Goal: Information Seeking & Learning: Learn about a topic

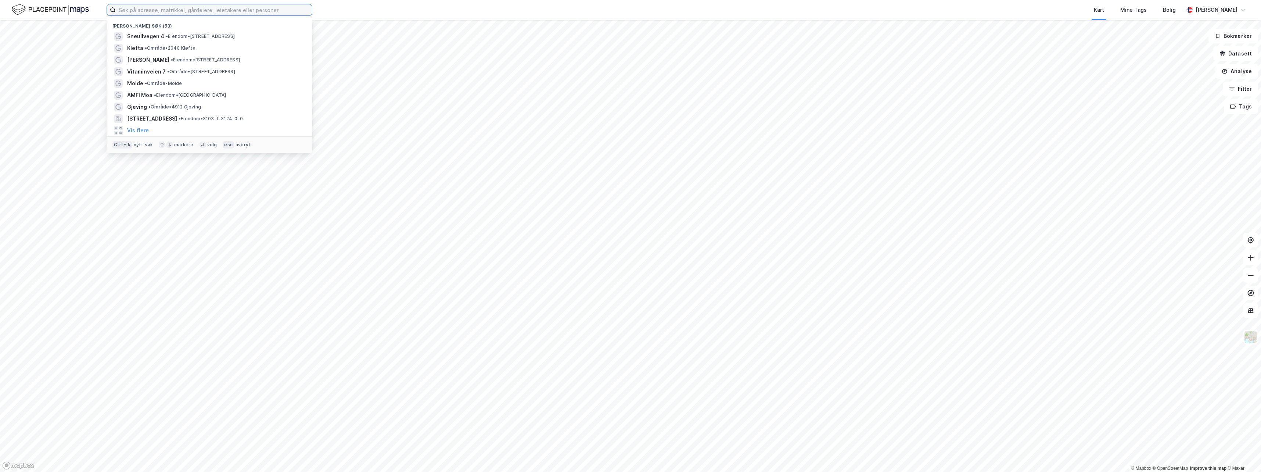
click at [142, 9] on input at bounding box center [214, 9] width 196 height 11
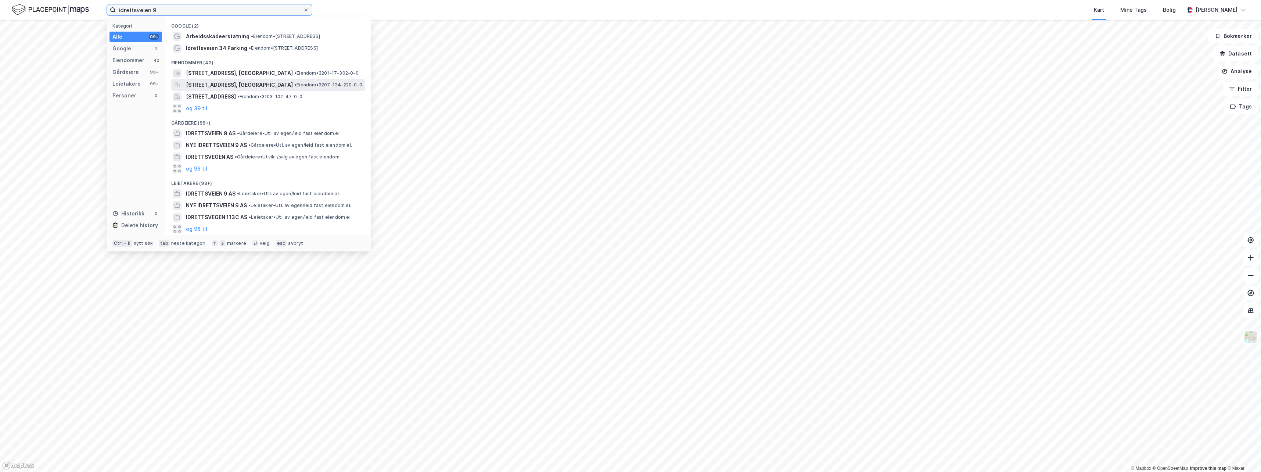
type input "idrettsveien 9"
click at [255, 86] on span "[STREET_ADDRESS], [GEOGRAPHIC_DATA]" at bounding box center [239, 84] width 107 height 9
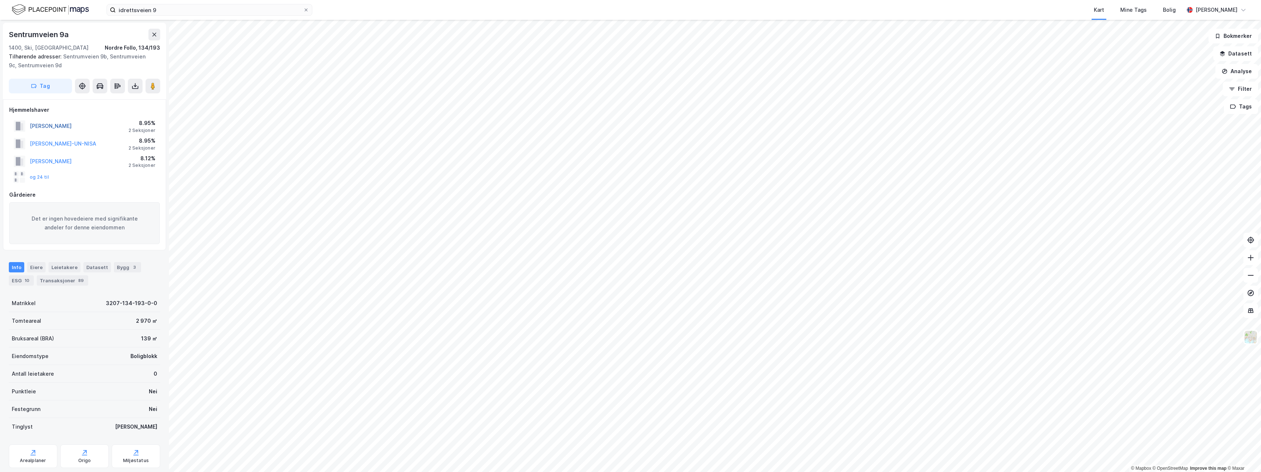
click at [0, 0] on button "[PERSON_NAME]" at bounding box center [0, 0] width 0 height 0
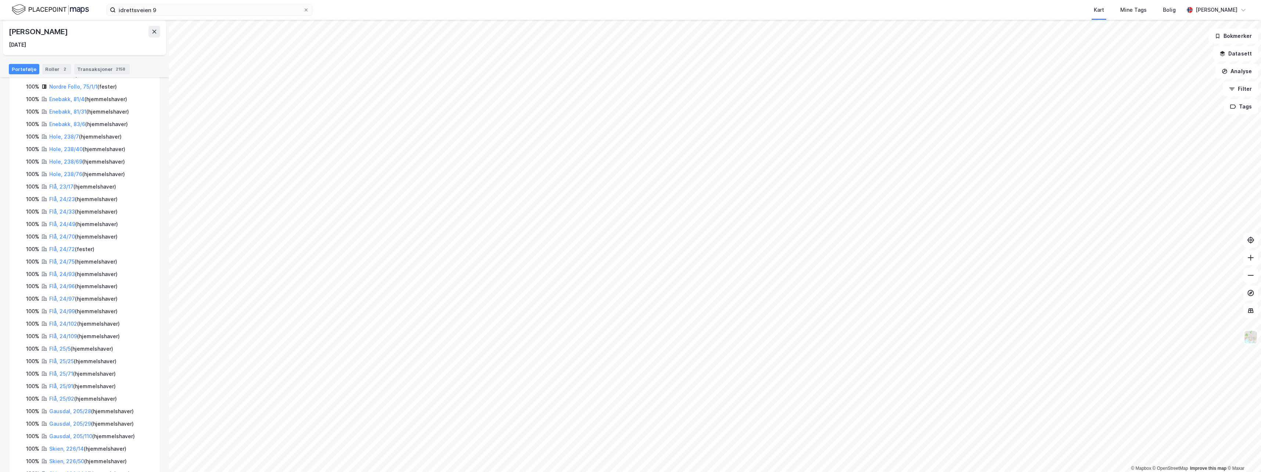
scroll to position [191, 0]
click at [64, 405] on link "Gausdal, 205/110" at bounding box center [70, 408] width 43 height 6
click at [69, 400] on link "Gausdal, 205/29" at bounding box center [70, 403] width 42 height 6
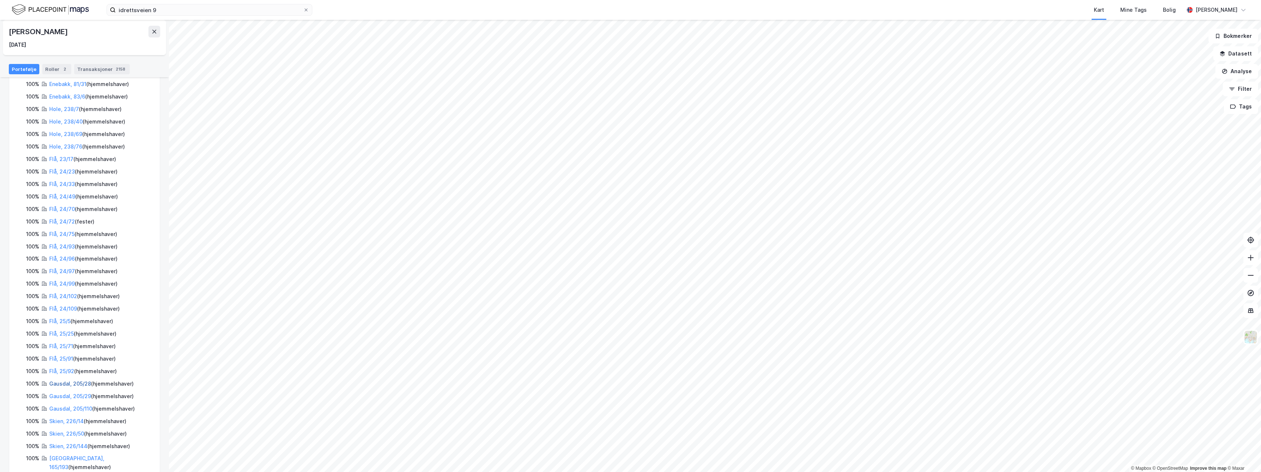
click at [66, 380] on link "Gausdal, 205/28" at bounding box center [70, 383] width 42 height 6
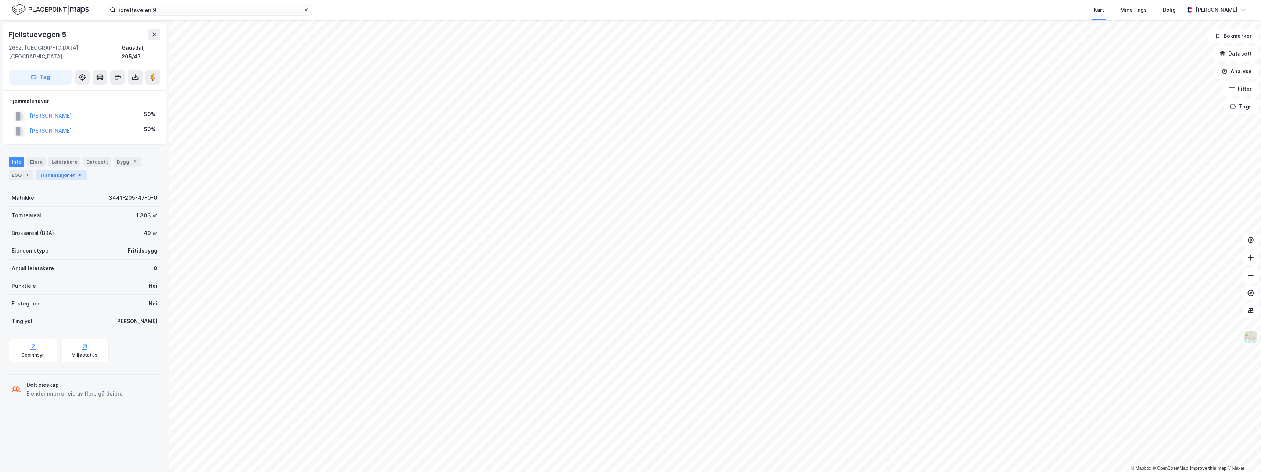
click at [62, 170] on div "Transaksjoner 8" at bounding box center [61, 175] width 50 height 10
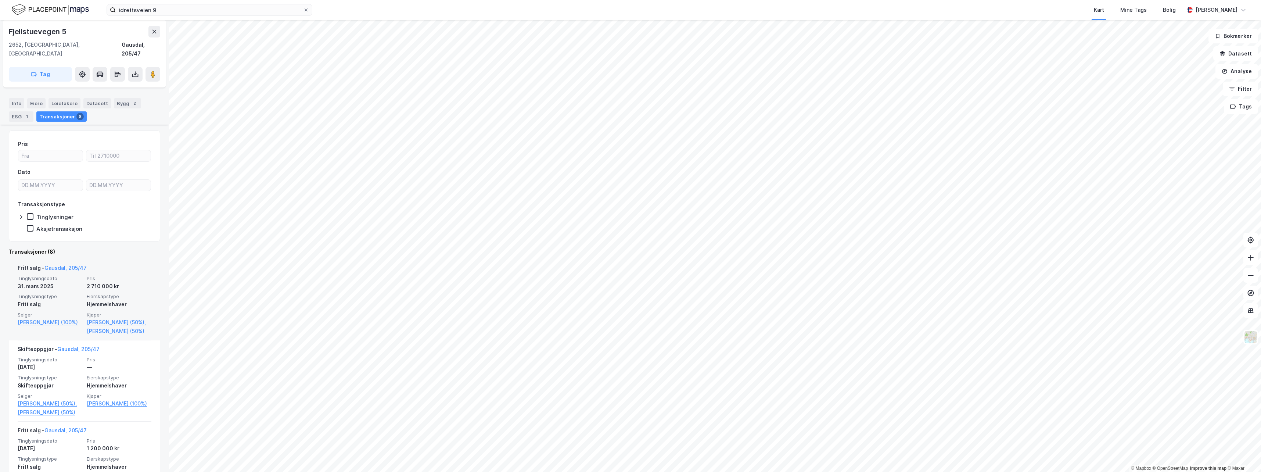
scroll to position [73, 0]
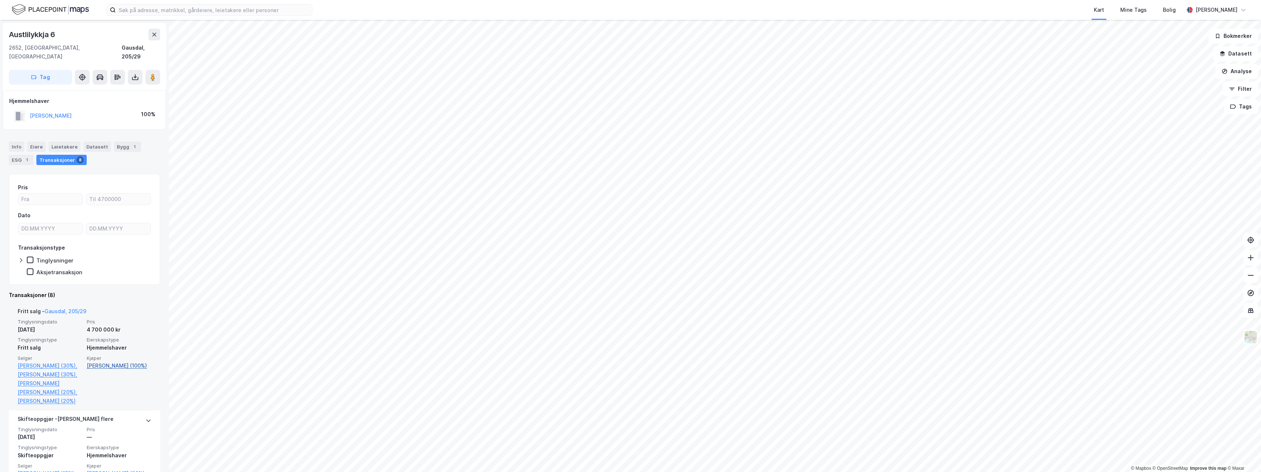
click at [109, 361] on link "[PERSON_NAME] (100%)" at bounding box center [119, 365] width 65 height 9
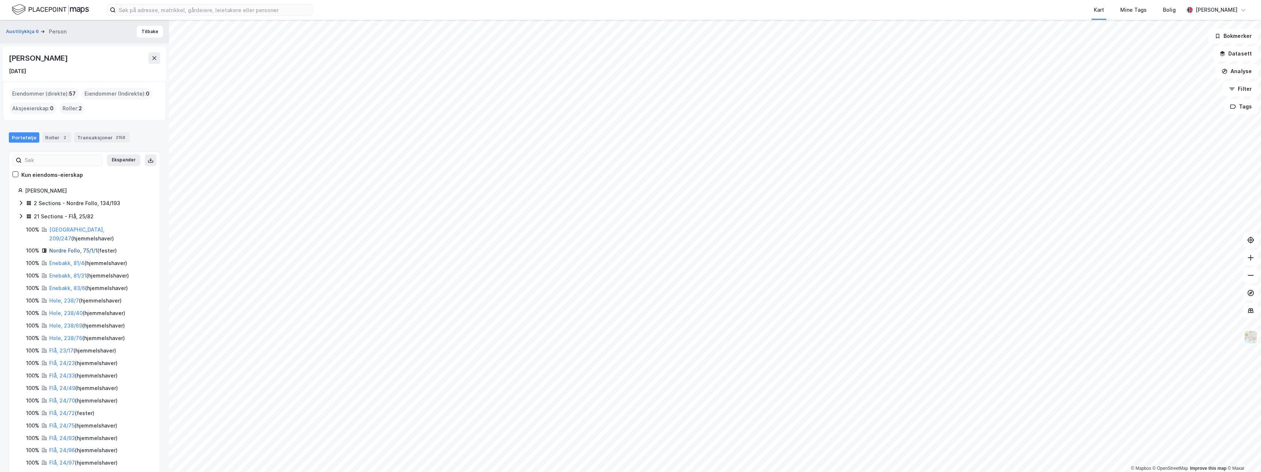
click at [67, 247] on link "Nordre Follo, 75/1/1" at bounding box center [73, 250] width 48 height 6
click at [73, 260] on link "Enebakk, 81/4" at bounding box center [66, 263] width 35 height 6
click at [62, 272] on link "Enebakk, 81/31" at bounding box center [67, 275] width 37 height 6
click at [71, 285] on link "Enebakk, 83/6" at bounding box center [67, 288] width 36 height 6
click at [68, 297] on link "Hole, 238/7" at bounding box center [64, 300] width 30 height 6
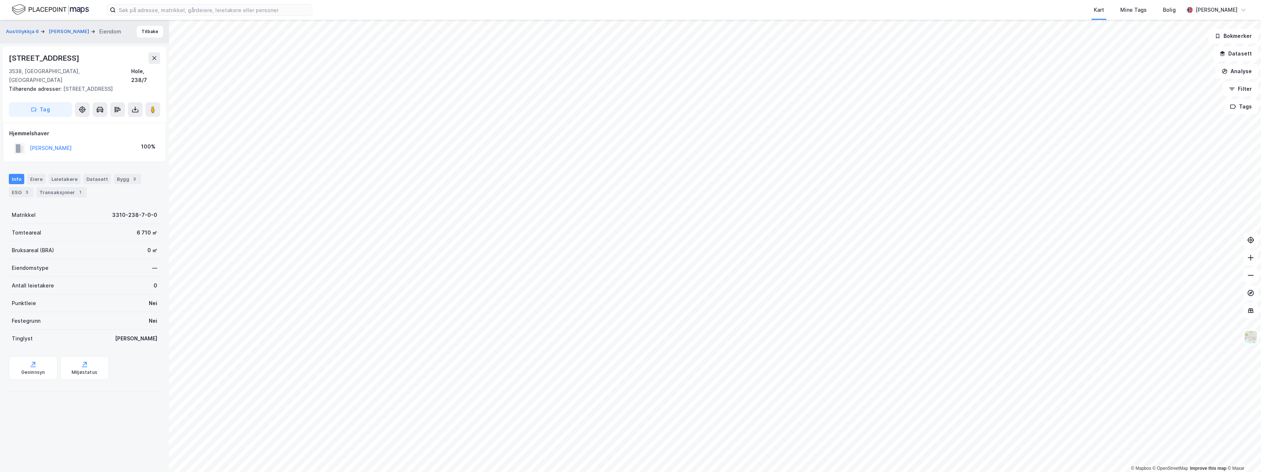
click at [68, 294] on div "Punktleie Nei" at bounding box center [84, 303] width 151 height 18
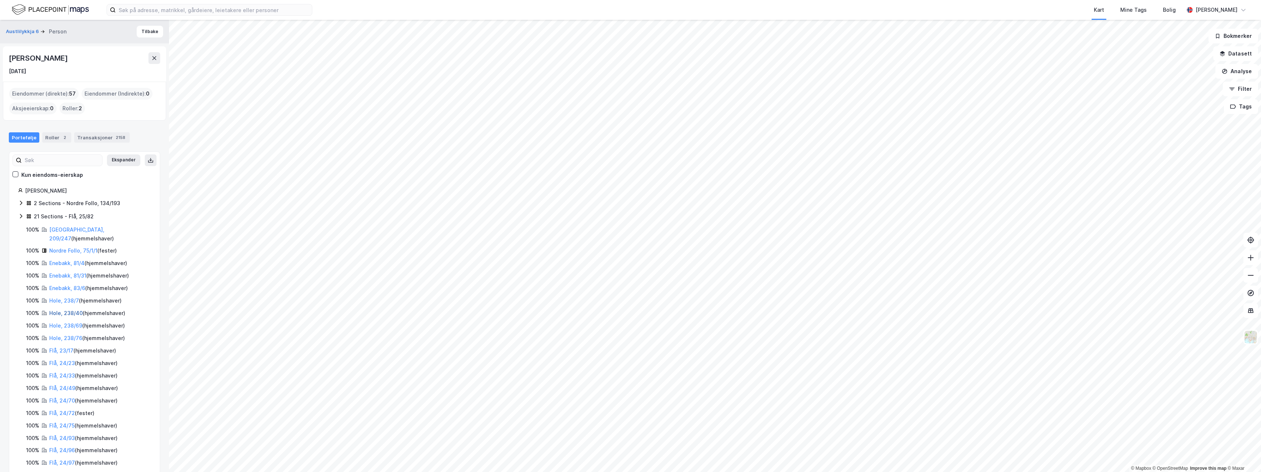
click at [64, 310] on link "Hole, 238/40" at bounding box center [65, 313] width 33 height 6
click at [66, 322] on link "Hole, 238/69" at bounding box center [65, 325] width 33 height 6
click at [64, 335] on link "Hole, 238/76" at bounding box center [65, 338] width 33 height 6
click at [68, 229] on link "[GEOGRAPHIC_DATA], 209/247" at bounding box center [76, 233] width 55 height 15
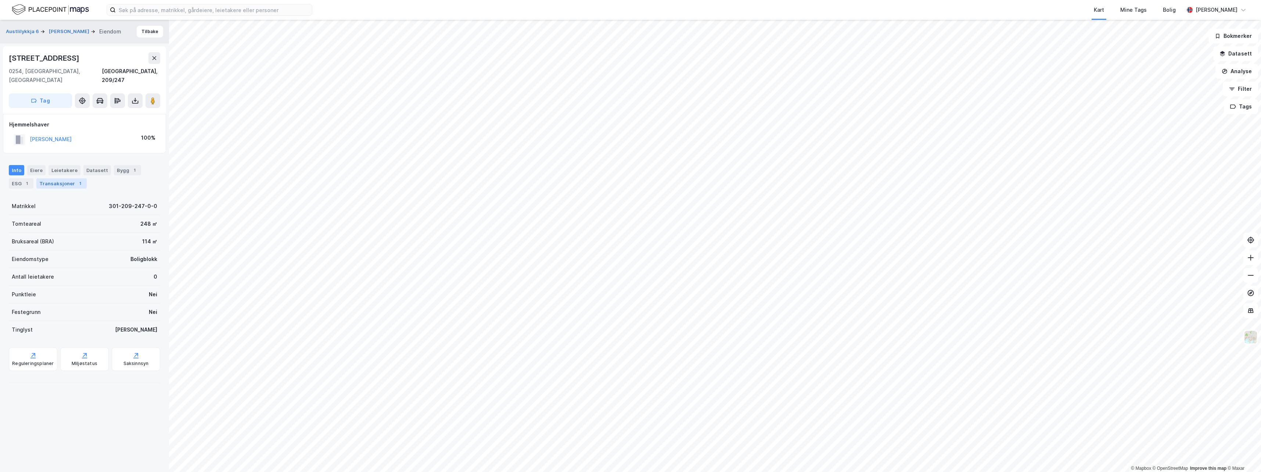
click at [65, 178] on div "Transaksjoner 1" at bounding box center [61, 183] width 50 height 10
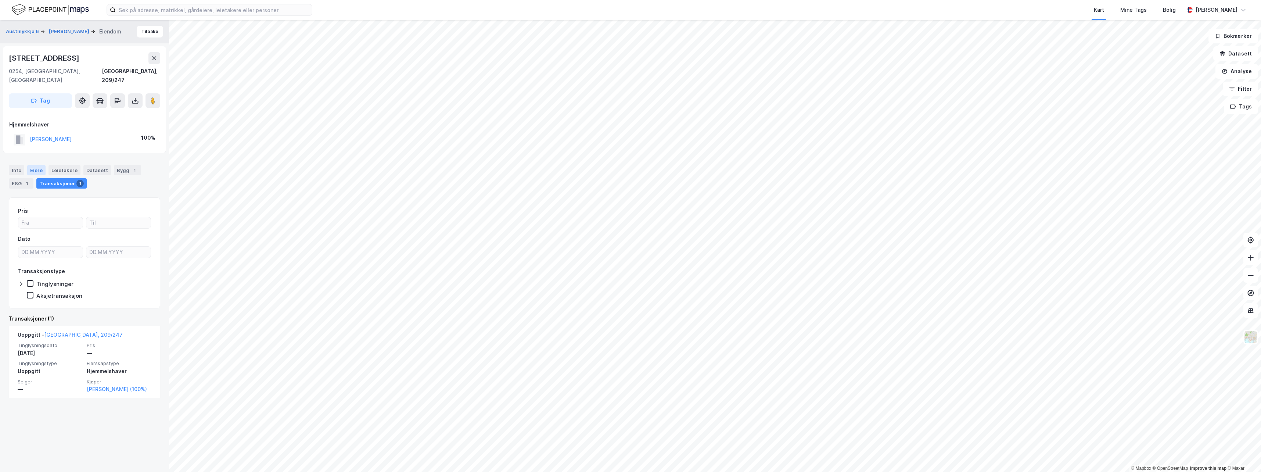
click at [35, 165] on div "Eiere" at bounding box center [36, 170] width 18 height 10
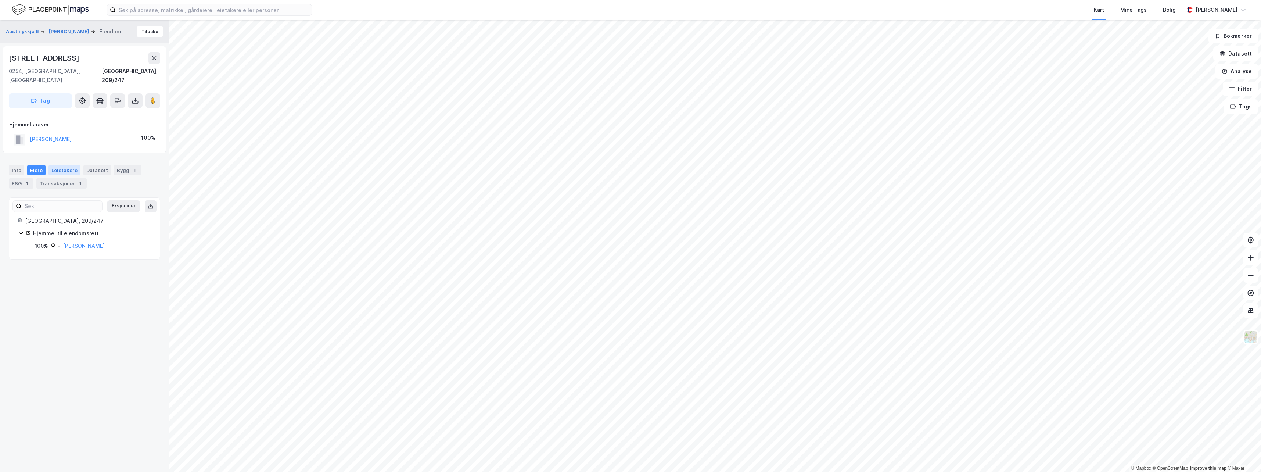
click at [60, 165] on div "Leietakere" at bounding box center [64, 170] width 32 height 10
click at [15, 165] on div "Info" at bounding box center [16, 170] width 15 height 10
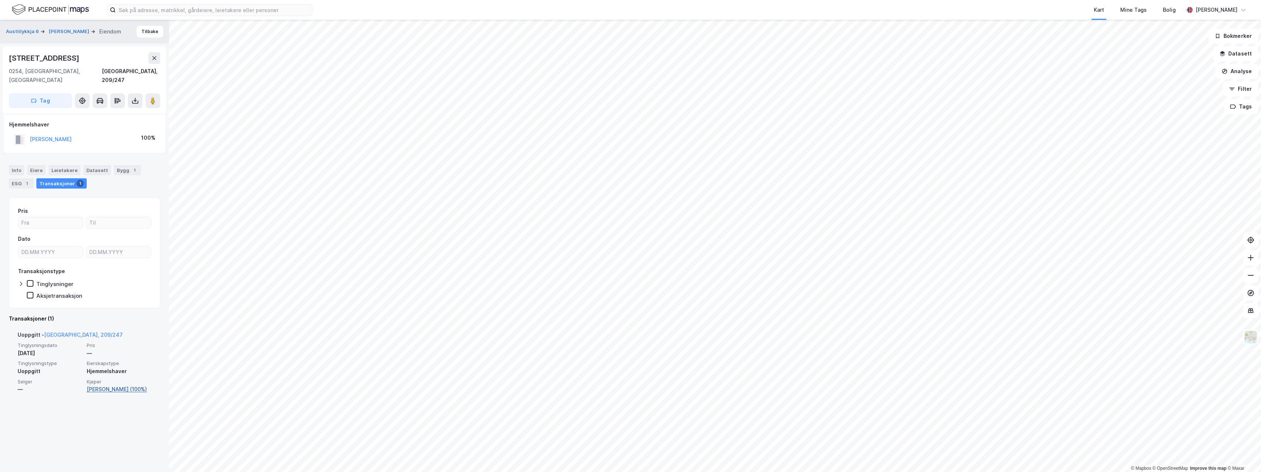
click at [118, 385] on link "[PERSON_NAME] (100%)" at bounding box center [119, 389] width 65 height 9
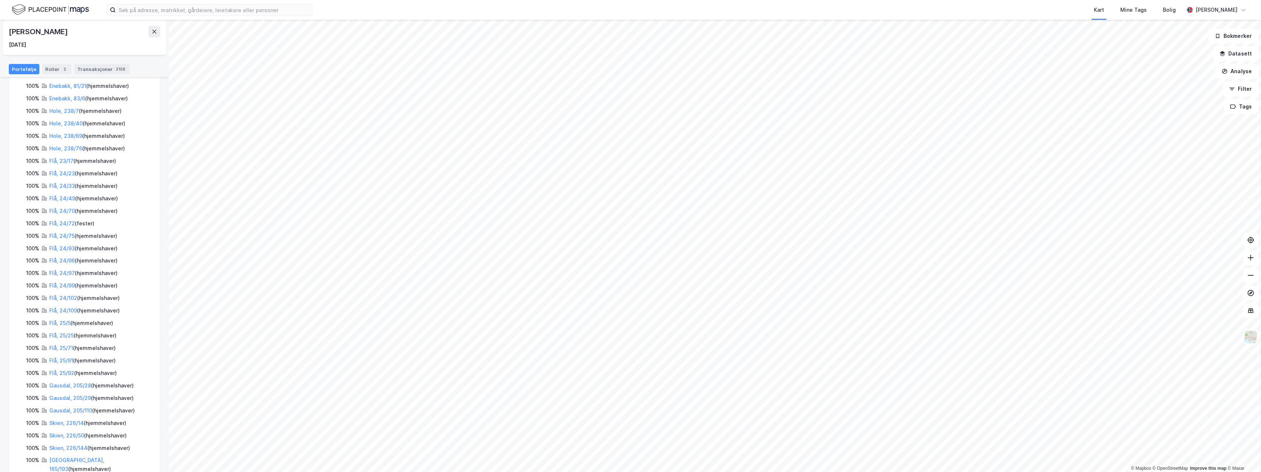
scroll to position [191, 0]
click at [81, 455] on link "[GEOGRAPHIC_DATA], 165/193" at bounding box center [76, 462] width 55 height 15
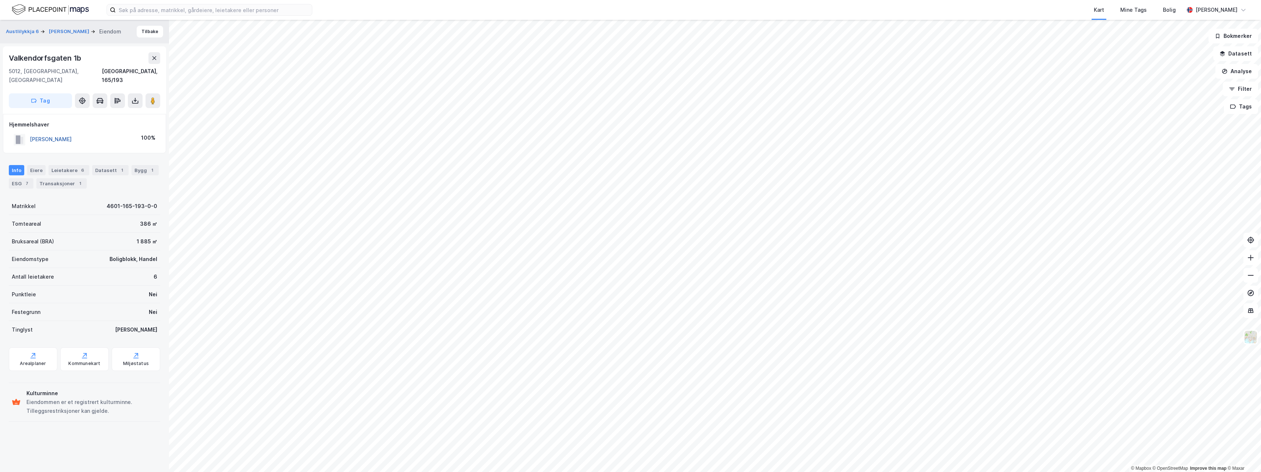
click at [0, 0] on button "[PERSON_NAME]" at bounding box center [0, 0] width 0 height 0
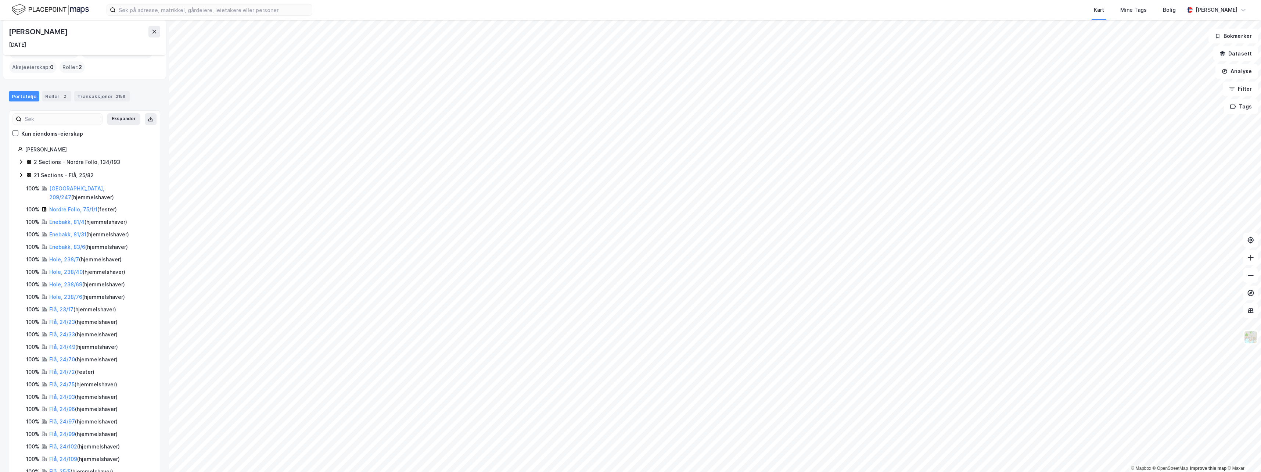
scroll to position [191, 0]
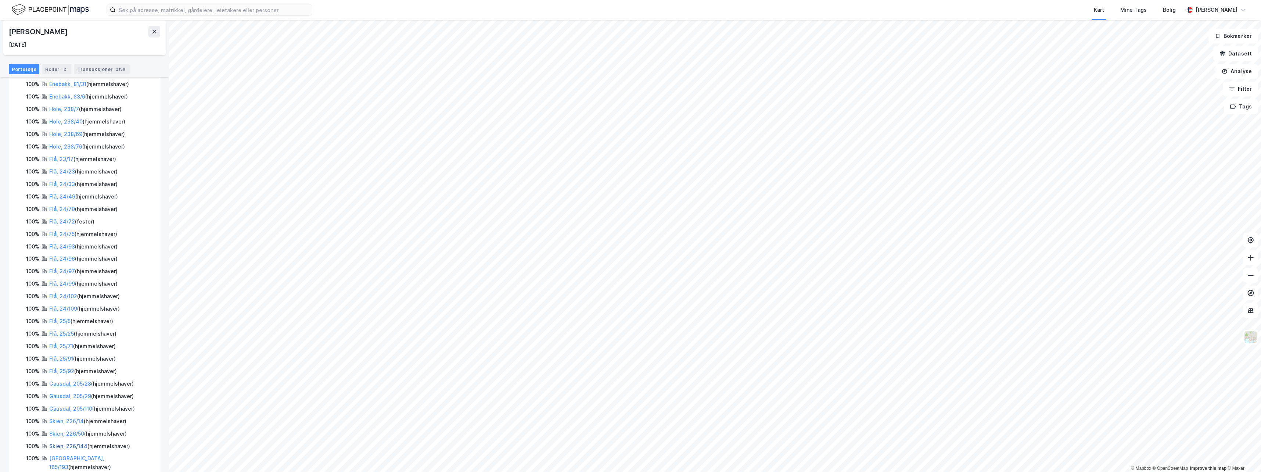
click at [57, 443] on link "Skien, 226/144" at bounding box center [68, 446] width 38 height 6
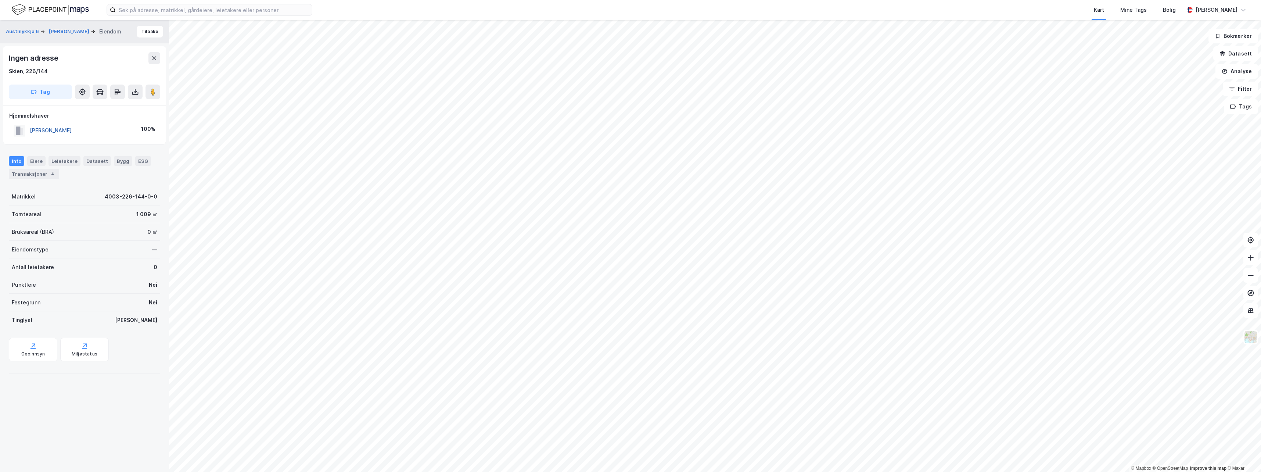
click at [0, 0] on button "[PERSON_NAME]" at bounding box center [0, 0] width 0 height 0
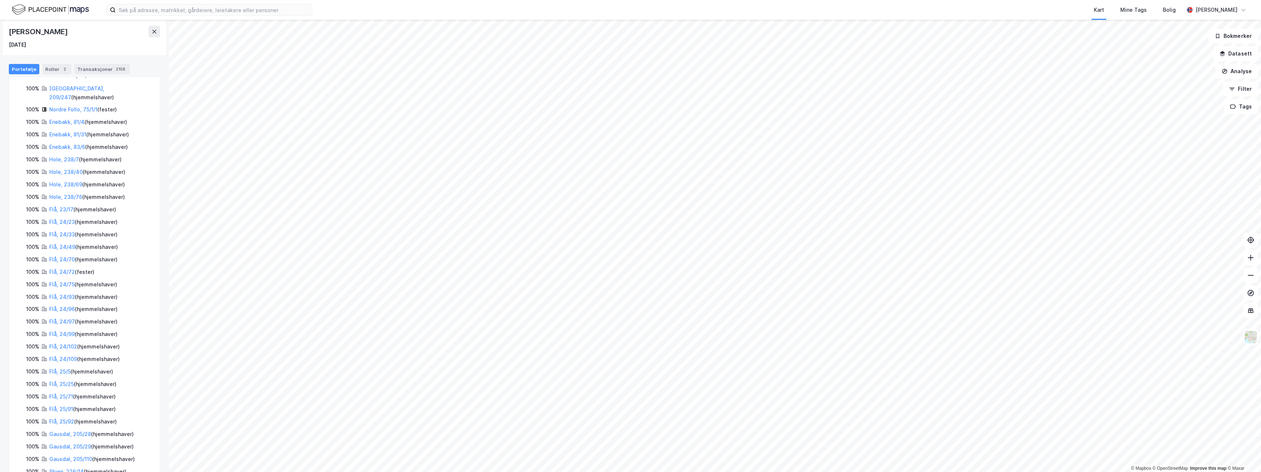
scroll to position [191, 0]
click at [66, 430] on link "Skien, 226/50" at bounding box center [66, 433] width 35 height 6
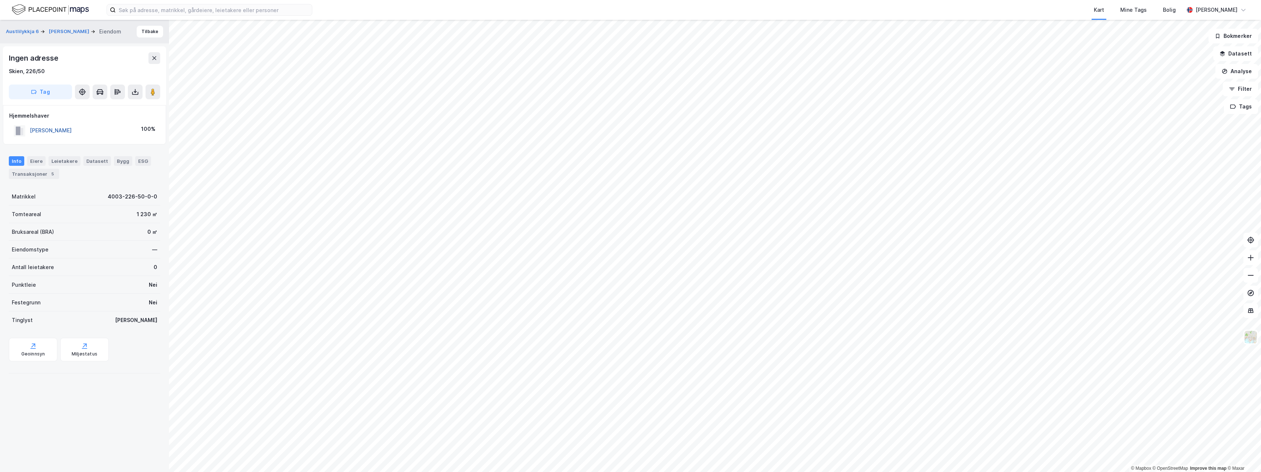
click at [0, 0] on button "[PERSON_NAME]" at bounding box center [0, 0] width 0 height 0
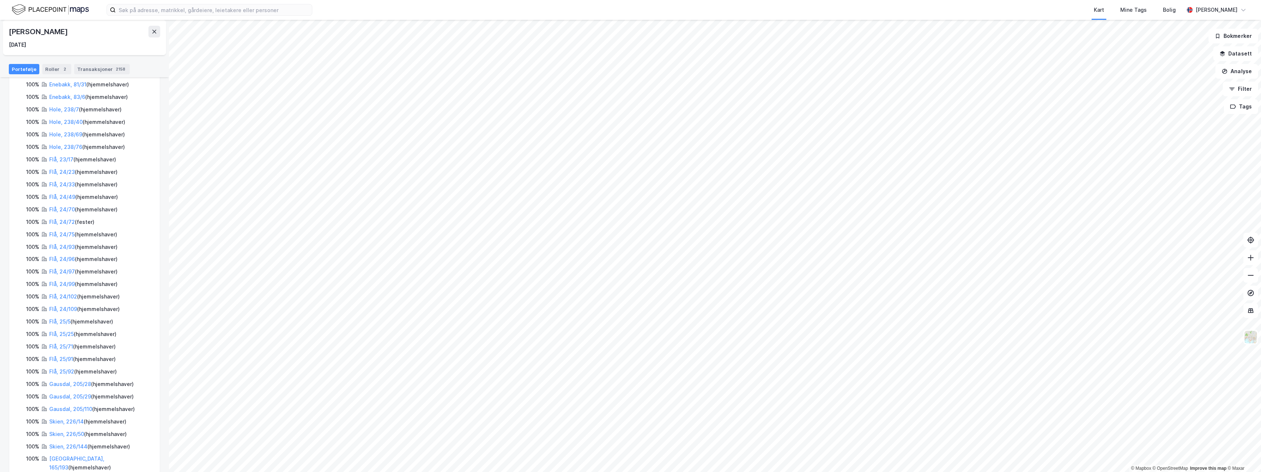
scroll to position [191, 0]
click at [57, 443] on link "Skien, 226/144" at bounding box center [68, 446] width 38 height 6
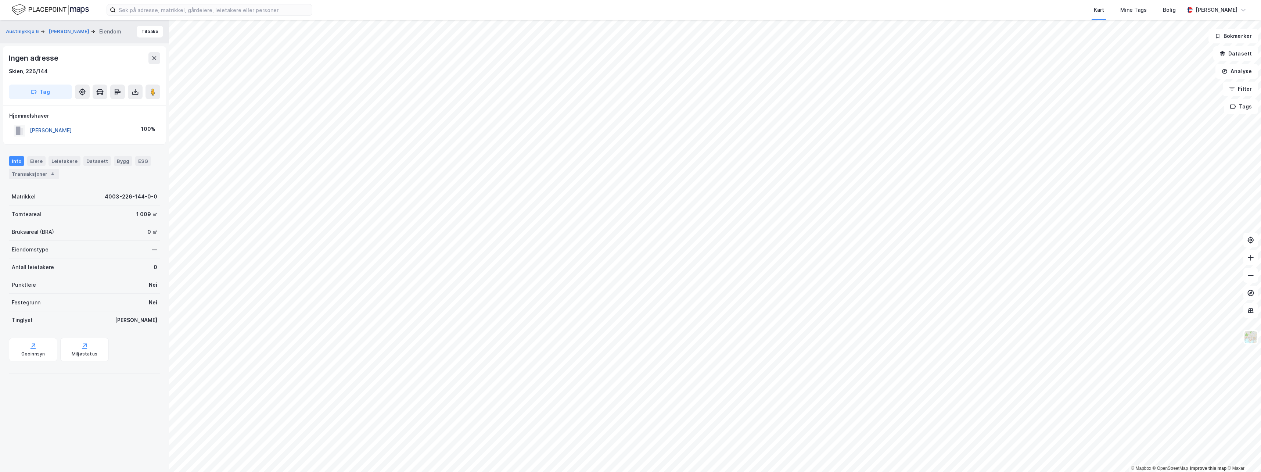
click at [0, 0] on button "[PERSON_NAME]" at bounding box center [0, 0] width 0 height 0
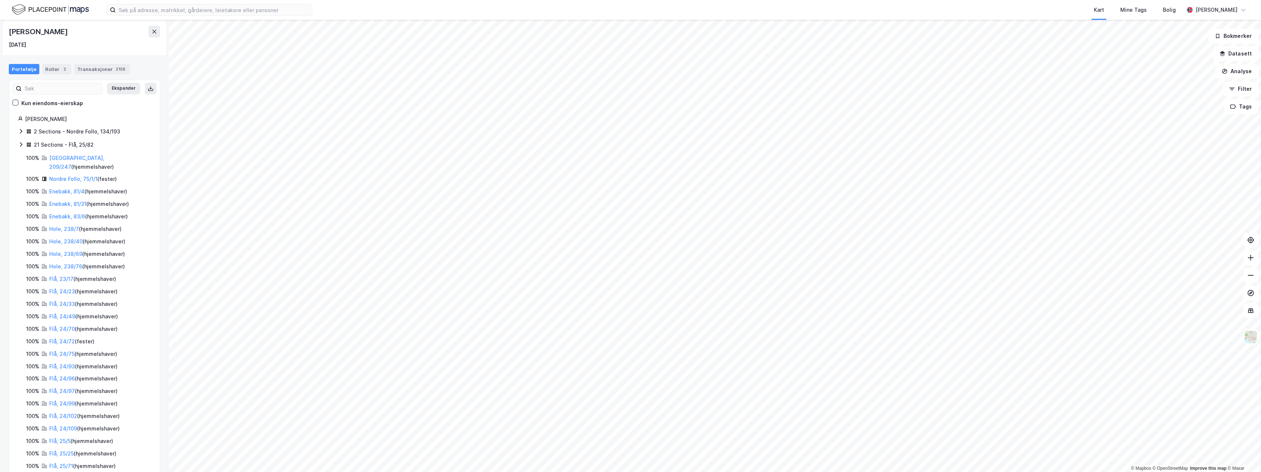
scroll to position [191, 0]
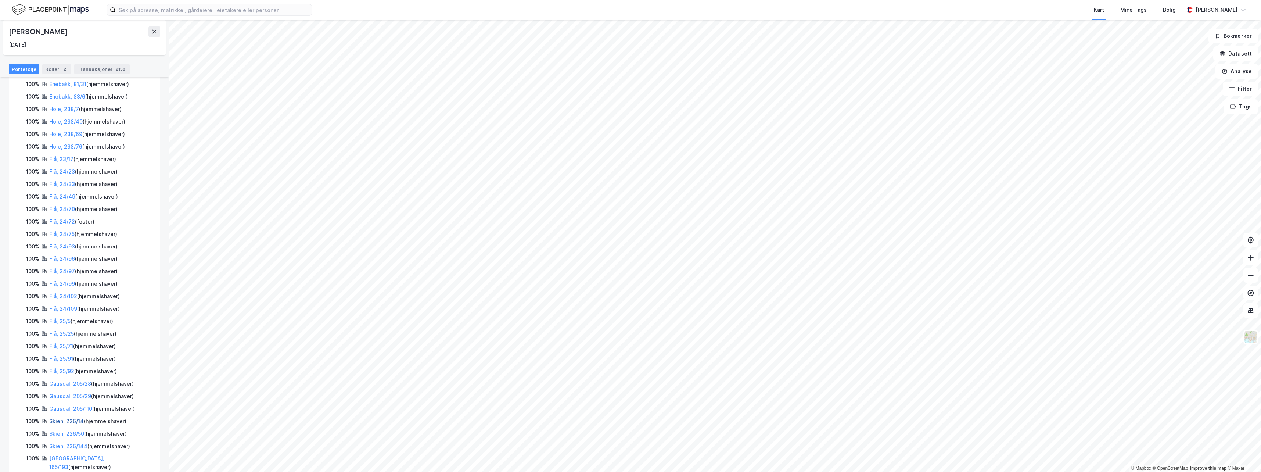
click at [64, 418] on link "Skien, 226/14" at bounding box center [66, 421] width 35 height 6
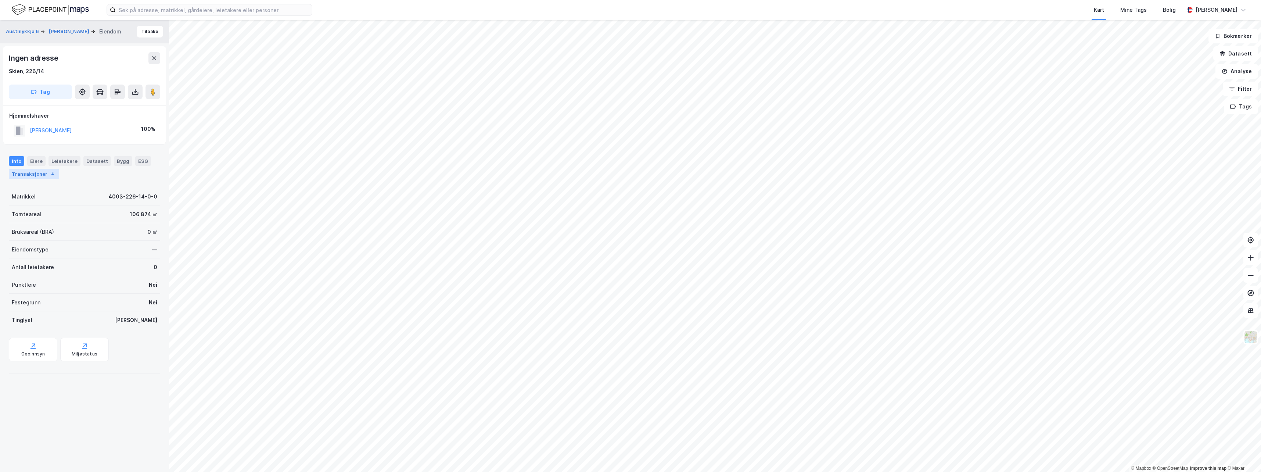
click at [29, 169] on div "Transaksjoner 4" at bounding box center [34, 174] width 50 height 10
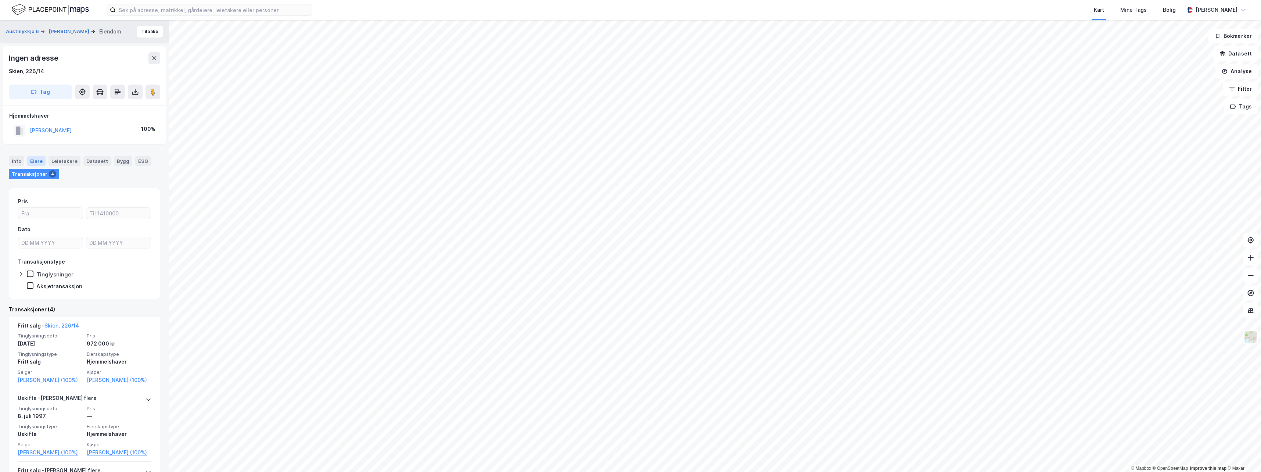
click at [33, 159] on div "Eiere" at bounding box center [36, 161] width 18 height 10
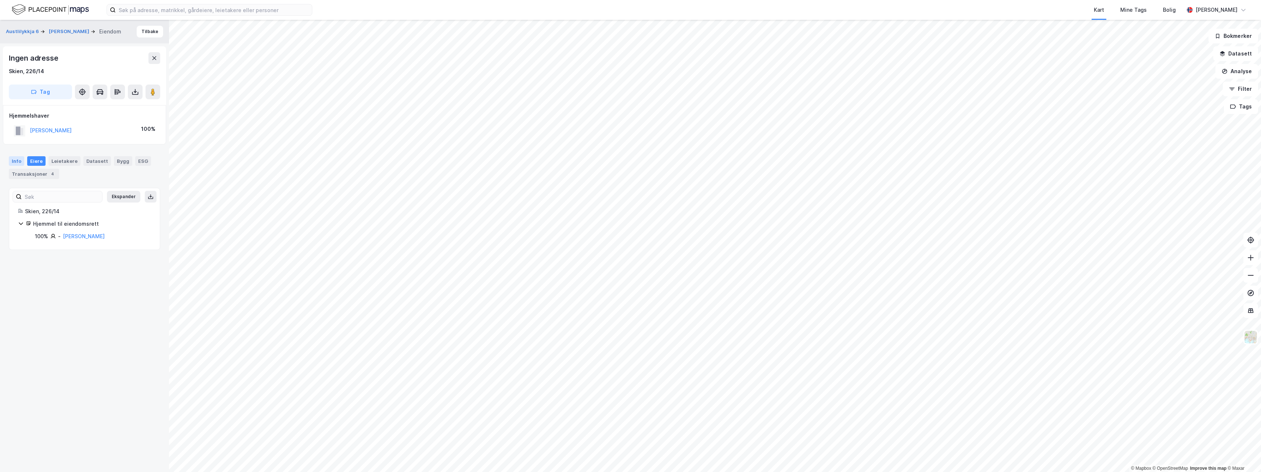
click at [18, 162] on div "Info" at bounding box center [16, 161] width 15 height 10
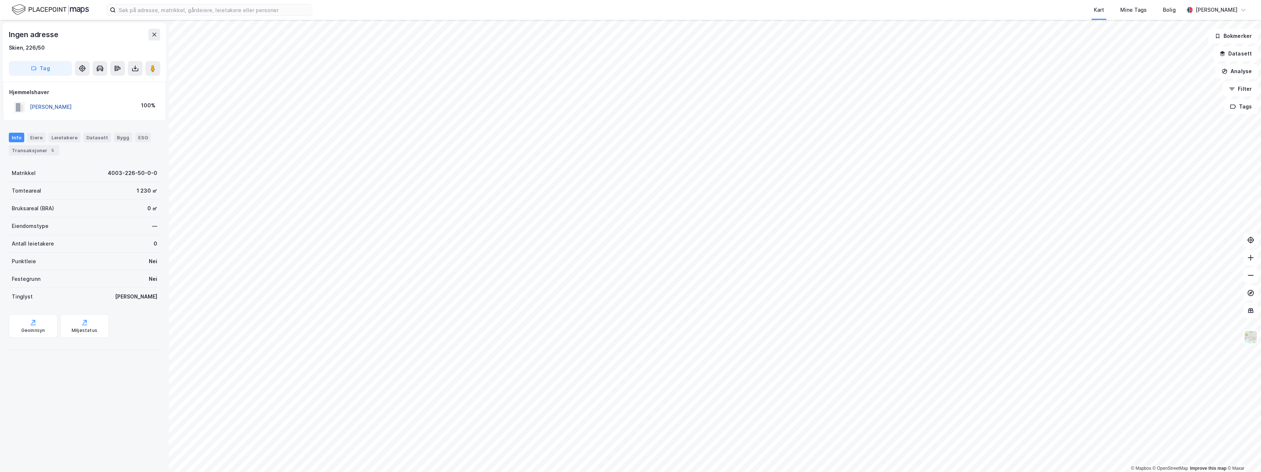
click at [0, 0] on button "[PERSON_NAME]" at bounding box center [0, 0] width 0 height 0
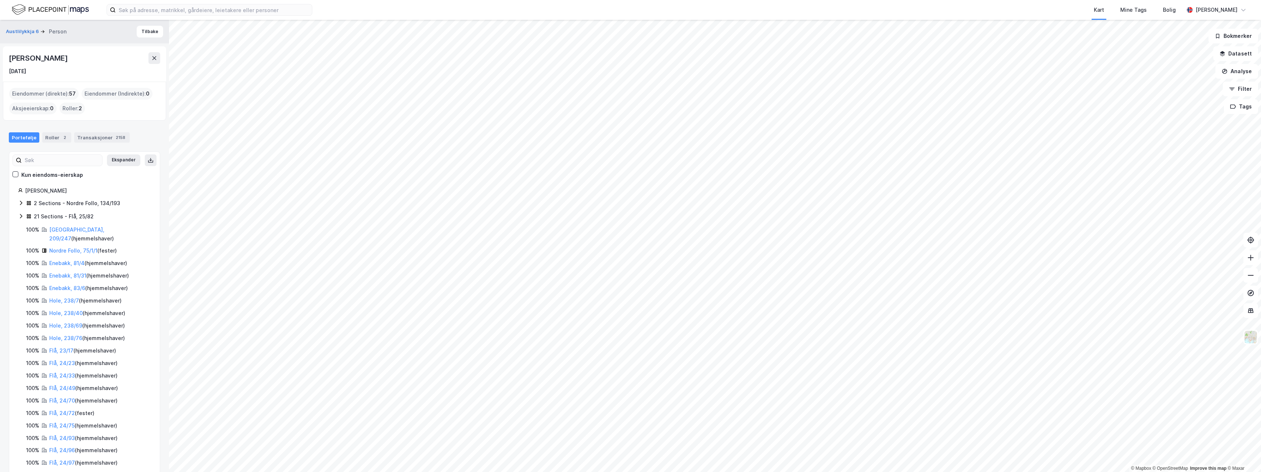
scroll to position [191, 0]
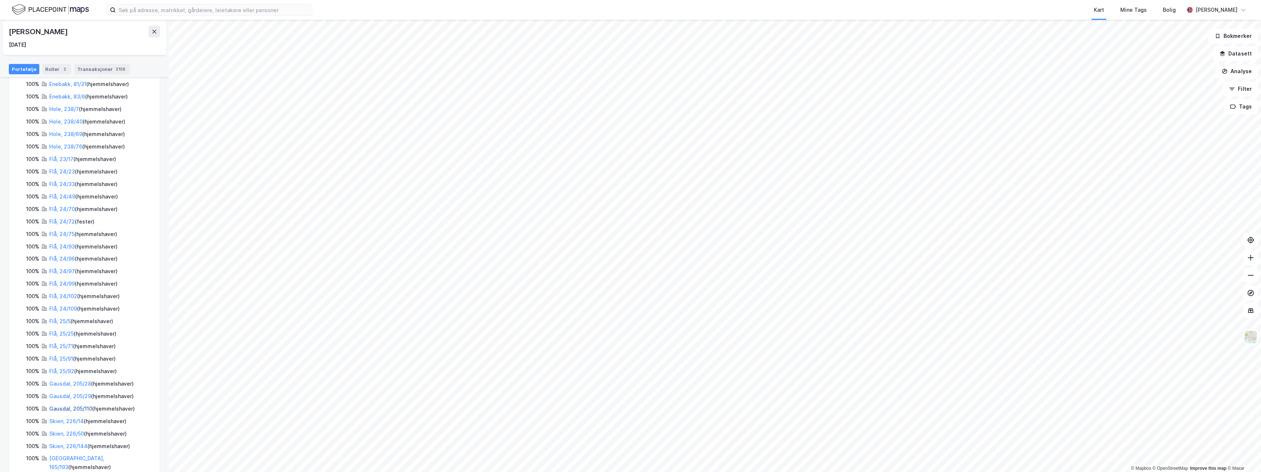
click at [63, 405] on link "Gausdal, 205/110" at bounding box center [70, 408] width 43 height 6
